Goal: Transaction & Acquisition: Obtain resource

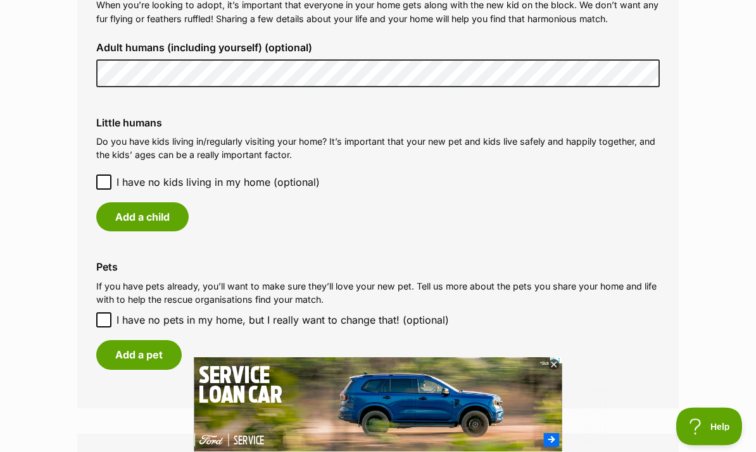
scroll to position [999, 0]
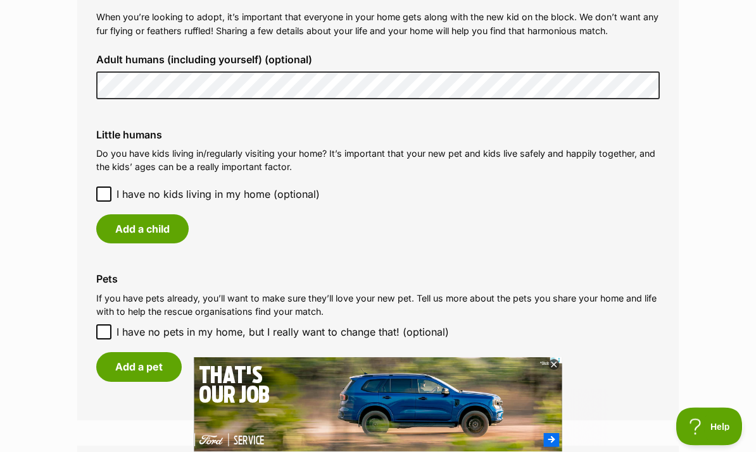
click at [166, 215] on button "Add a child" at bounding box center [142, 229] width 92 height 29
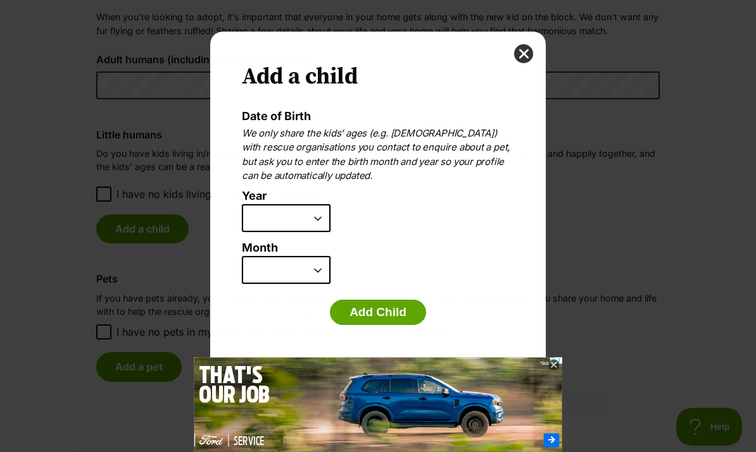
scroll to position [0, 0]
click at [311, 221] on select "2025 2024 2023 2022 2021 2020 2019 2018 2017 2016 2015 2014 2013 2012 2011 2010…" at bounding box center [286, 218] width 89 height 28
select select "2015"
click at [299, 269] on select "January February March April May June July August September October November De…" at bounding box center [286, 270] width 89 height 28
select select "7"
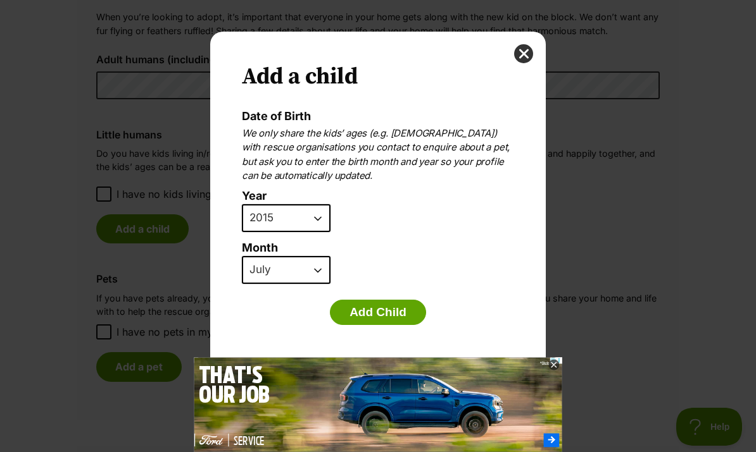
click at [385, 312] on button "Add Child" at bounding box center [378, 312] width 96 height 25
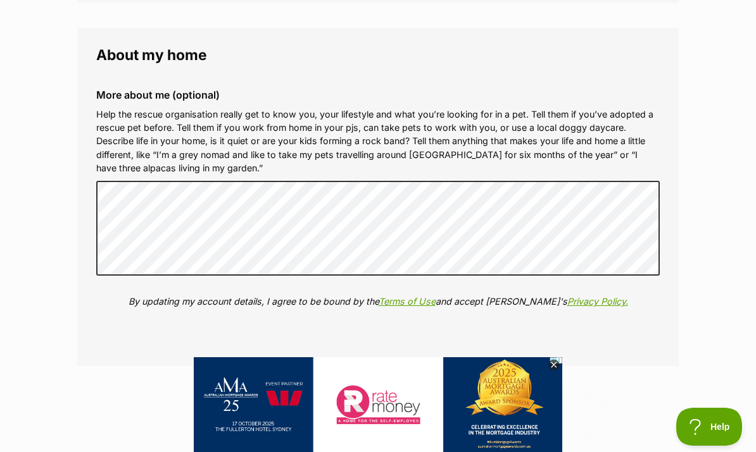
click at [409, 392] on button "Update my profile" at bounding box center [378, 406] width 127 height 29
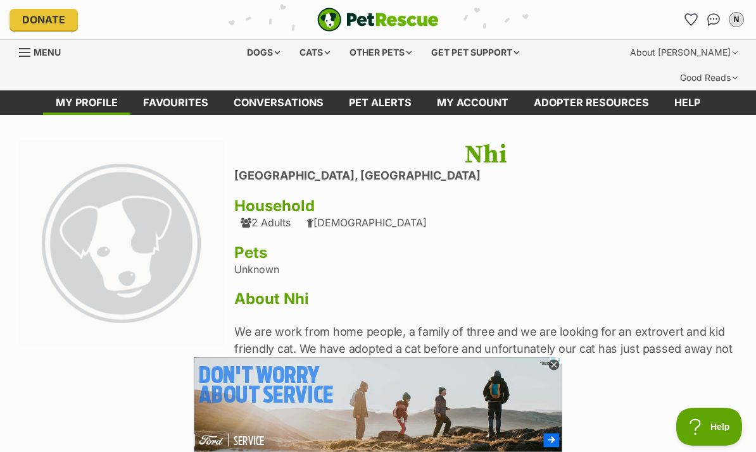
click at [32, 56] on link "Menu" at bounding box center [44, 51] width 51 height 23
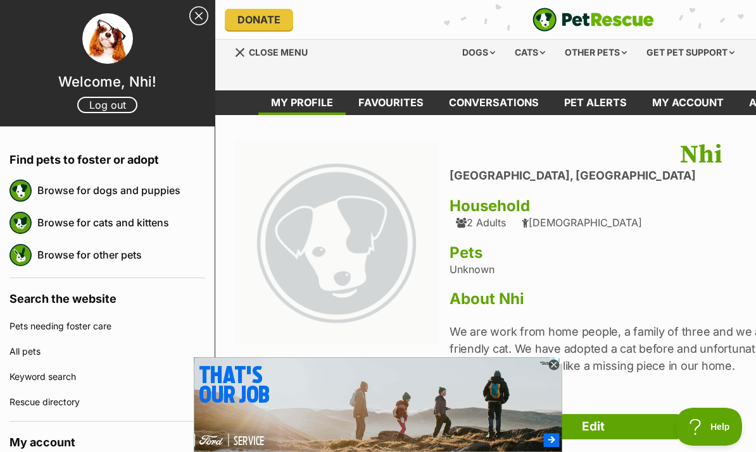
click at [528, 53] on div "Cats" at bounding box center [530, 52] width 48 height 25
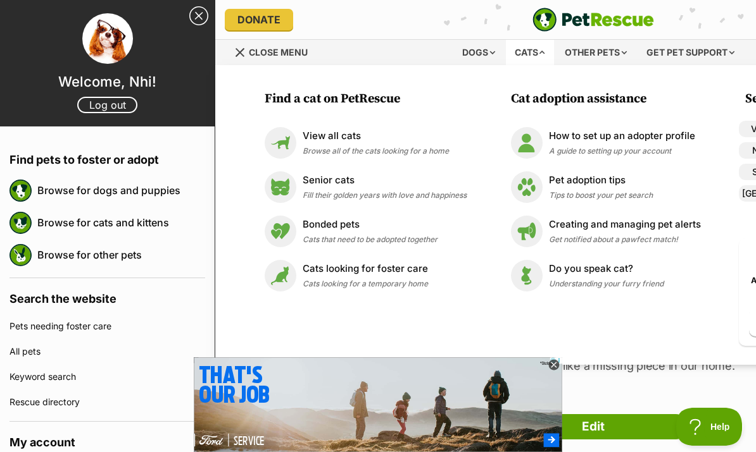
click at [201, 12] on link "Close Sidebar" at bounding box center [198, 15] width 19 height 19
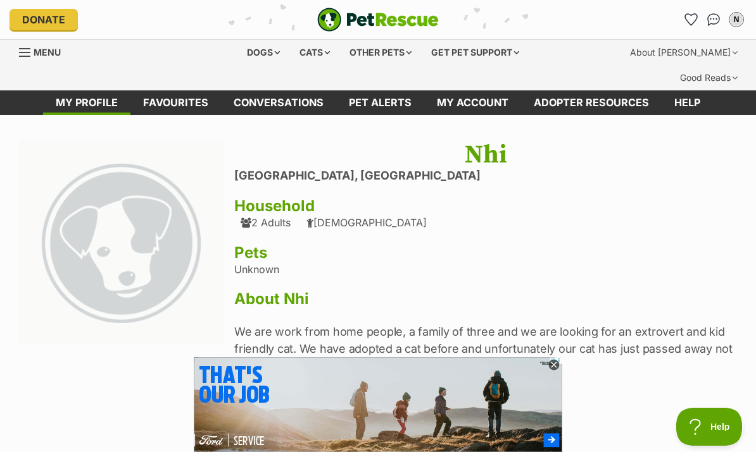
click at [53, 51] on span "Menu" at bounding box center [47, 52] width 27 height 11
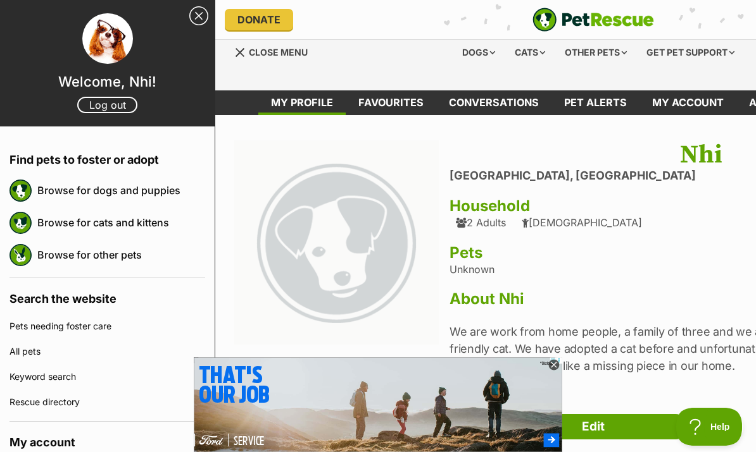
click at [120, 231] on link "Browse for cats and kittens" at bounding box center [121, 222] width 168 height 27
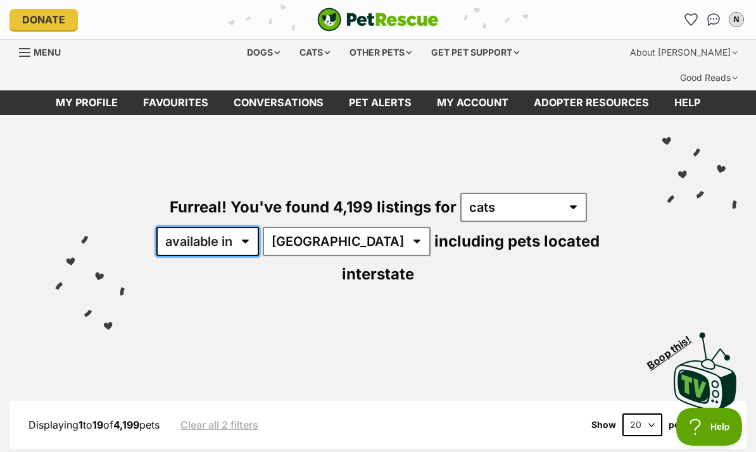
click at [224, 227] on select "available in located in" at bounding box center [207, 241] width 103 height 29
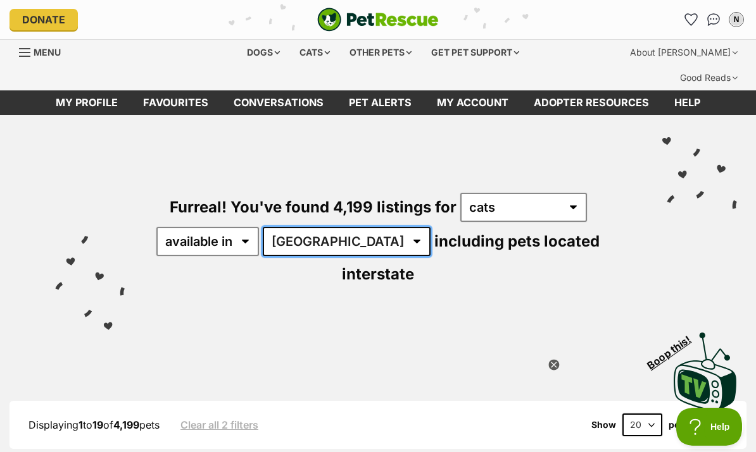
click at [322, 227] on select "Australia ACT NSW NT QLD SA TAS VIC WA" at bounding box center [347, 241] width 168 height 29
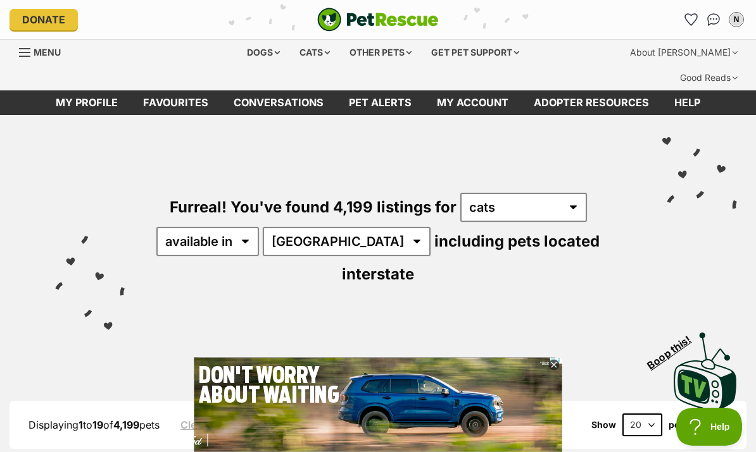
click at [216, 227] on select "available in located in" at bounding box center [207, 241] width 103 height 29
click at [321, 227] on select "Australia ACT NSW NT QLD SA TAS VIC WA" at bounding box center [347, 241] width 168 height 29
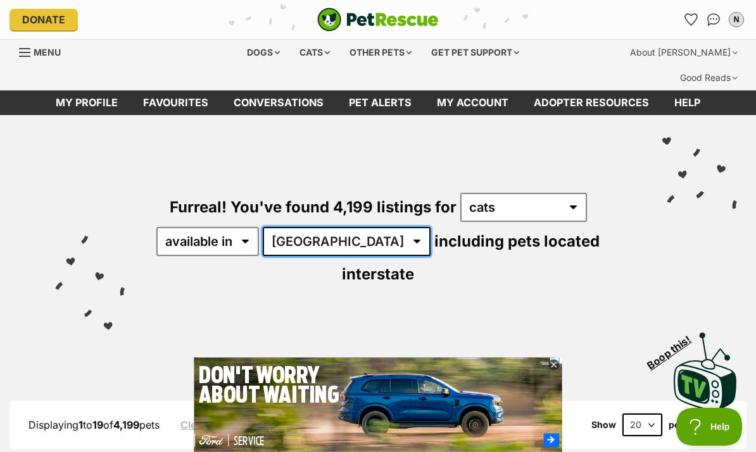
click at [337, 230] on select "Australia ACT NSW NT QLD SA TAS VIC WA" at bounding box center [347, 241] width 168 height 29
select select "VIC"
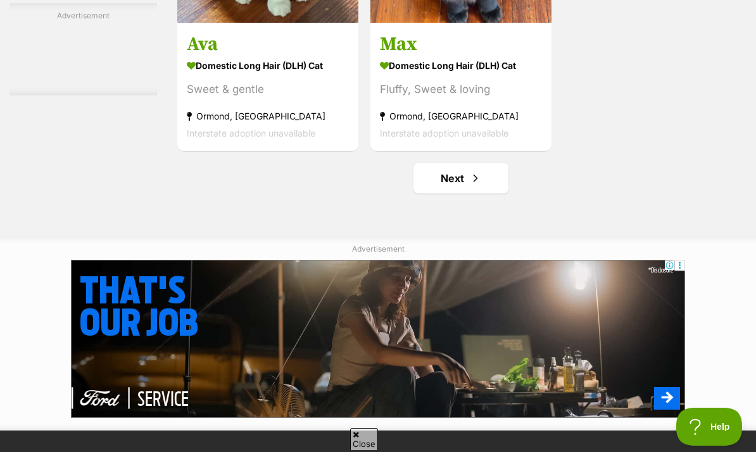
click at [447, 194] on link "Next" at bounding box center [460, 178] width 95 height 30
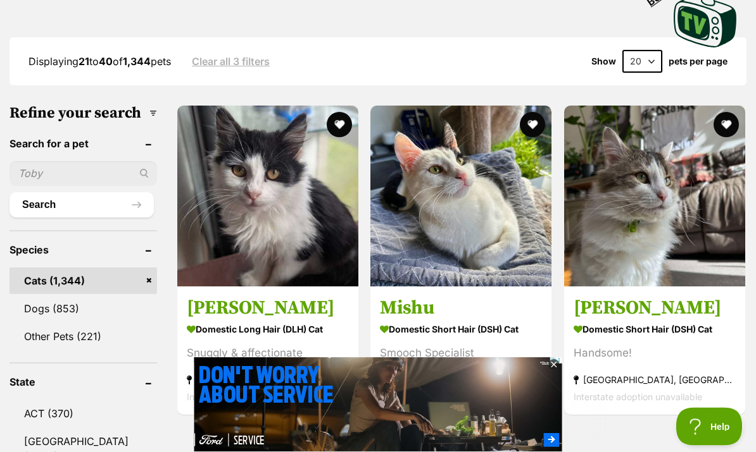
scroll to position [346, 0]
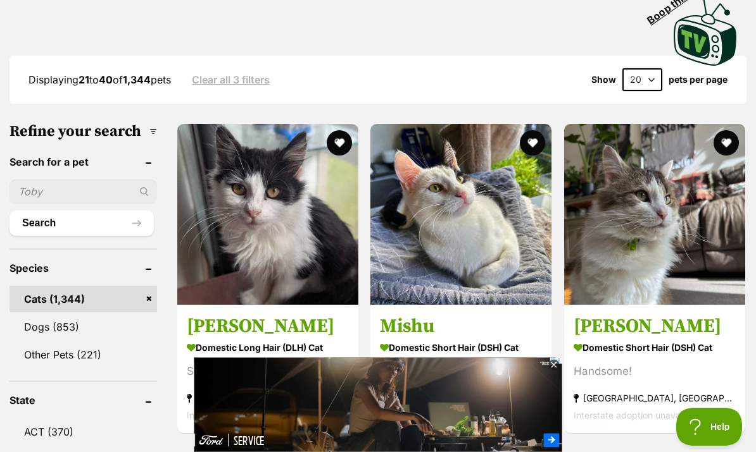
click at [327, 130] on button "favourite" at bounding box center [339, 142] width 25 height 25
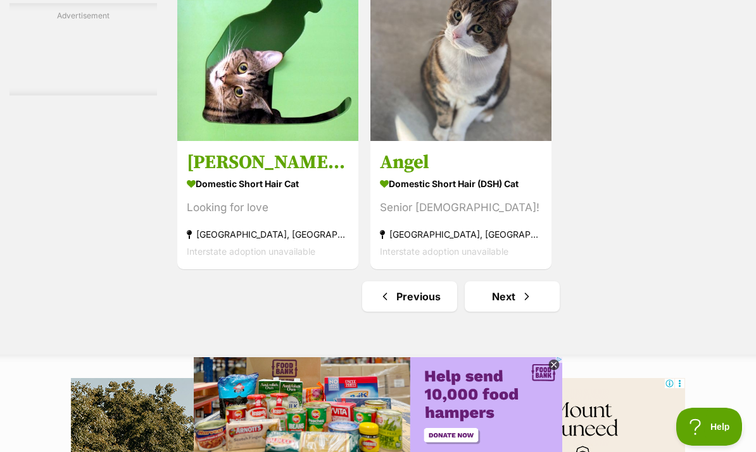
scroll to position [2580, 0]
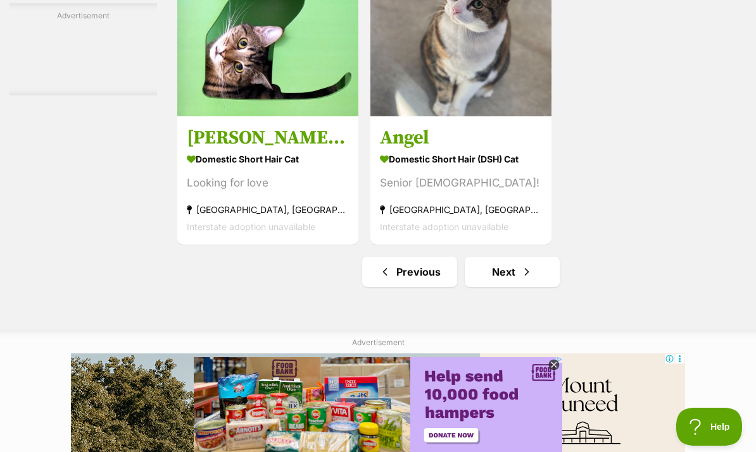
click at [478, 287] on link "Next" at bounding box center [512, 272] width 95 height 30
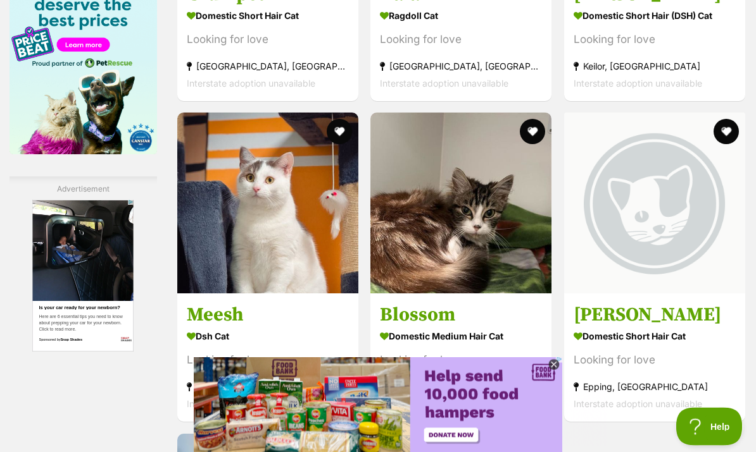
scroll to position [2202, 0]
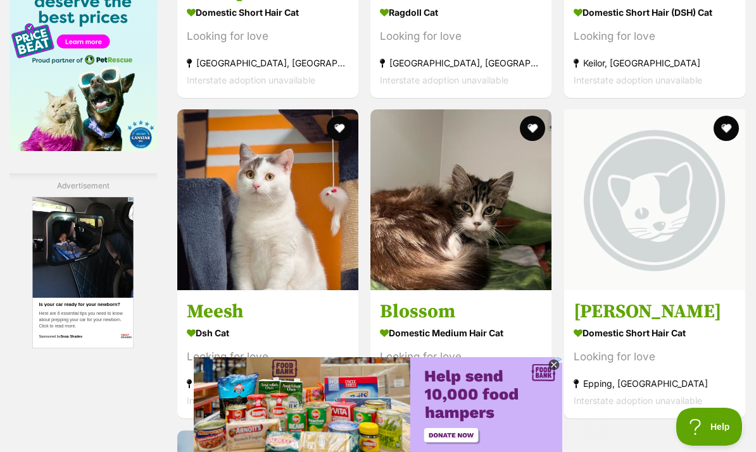
click at [452, 213] on img at bounding box center [460, 199] width 181 height 181
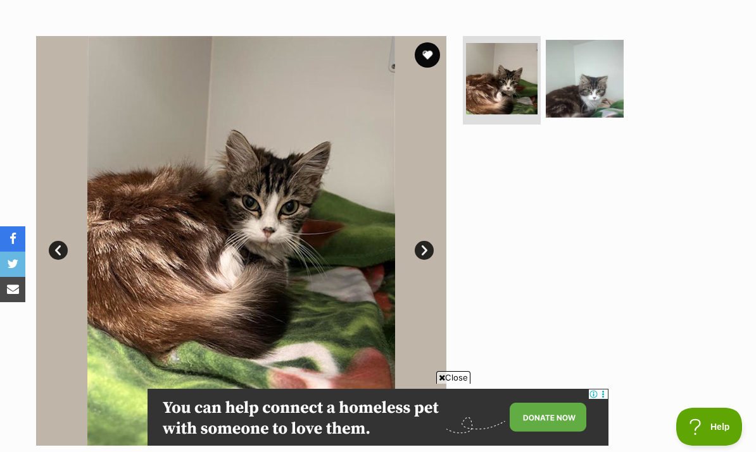
click at [425, 241] on link "Next" at bounding box center [424, 250] width 19 height 19
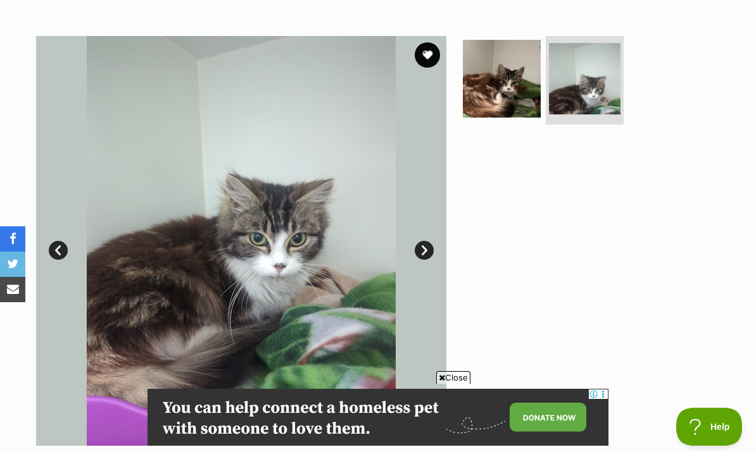
click at [54, 241] on link "Prev" at bounding box center [58, 250] width 19 height 19
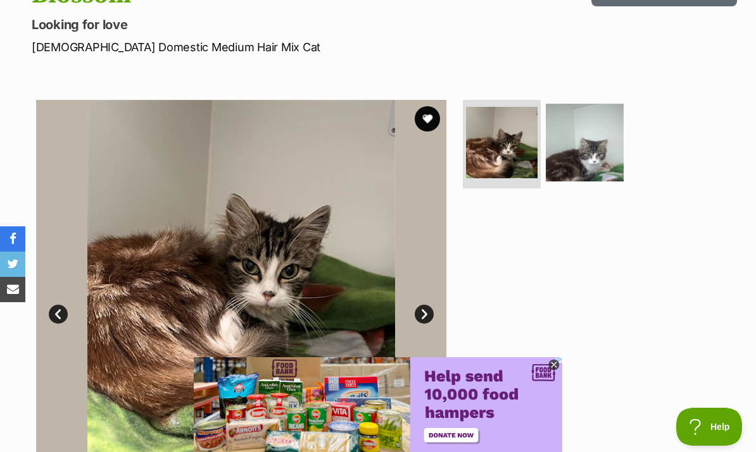
scroll to position [187, 0]
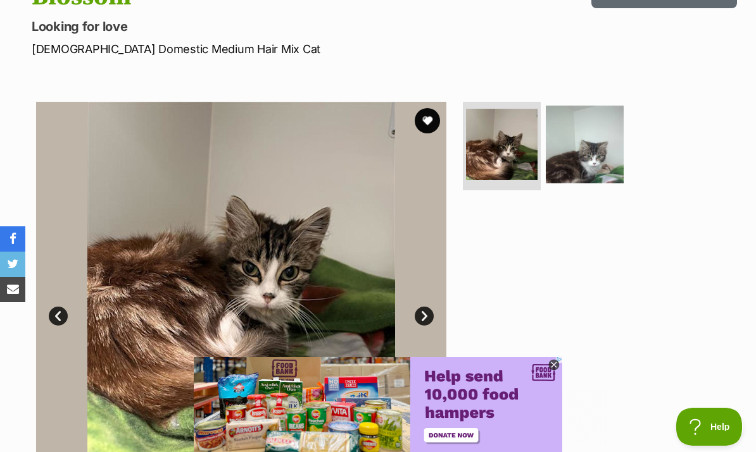
click at [589, 123] on img at bounding box center [585, 145] width 78 height 78
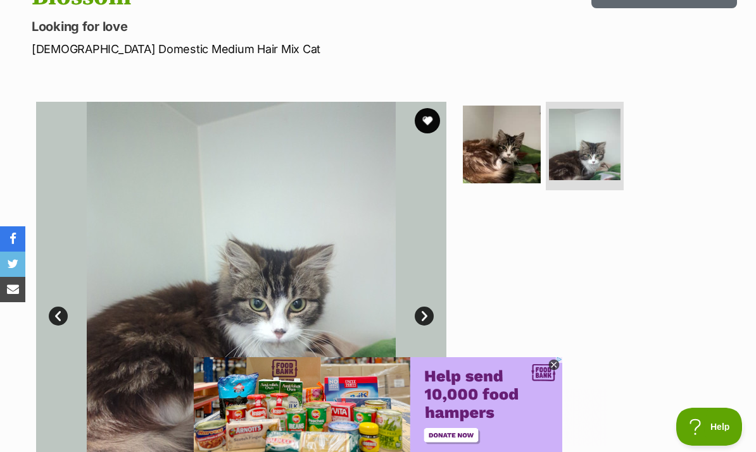
scroll to position [205, 0]
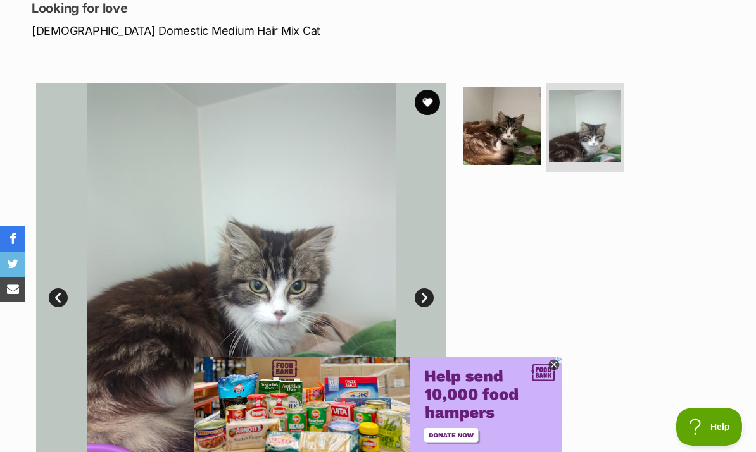
click at [498, 116] on img at bounding box center [502, 126] width 78 height 78
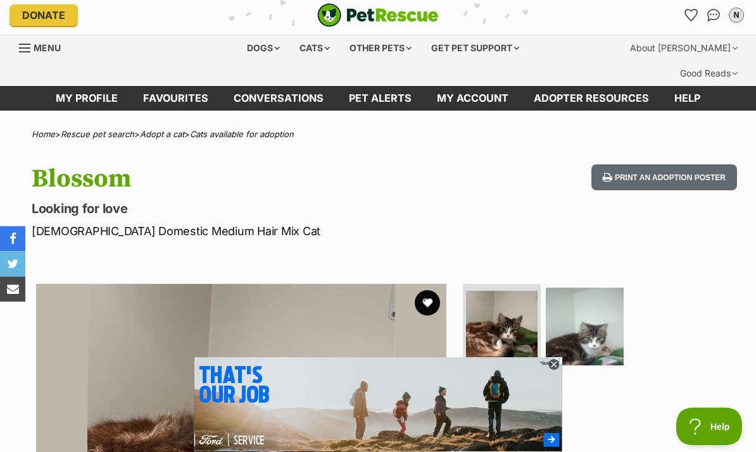
scroll to position [0, 0]
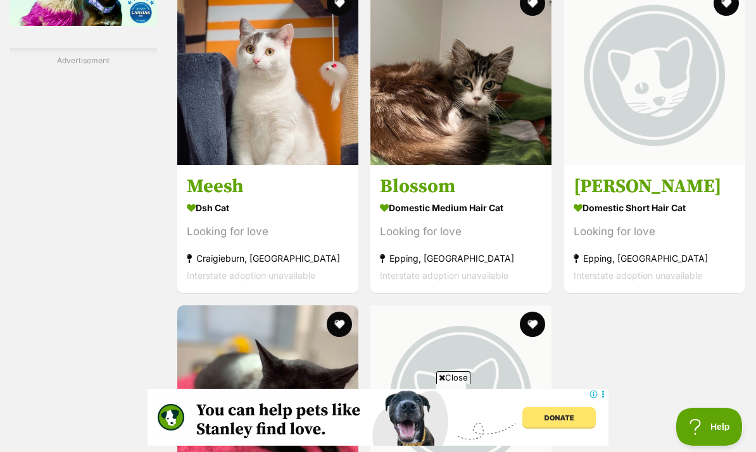
scroll to position [2331, 0]
